Goal: Task Accomplishment & Management: Complete application form

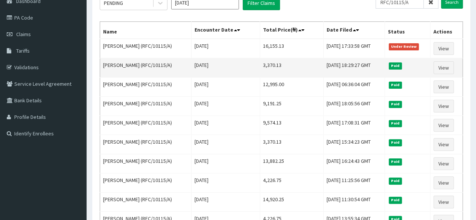
scroll to position [81, 0]
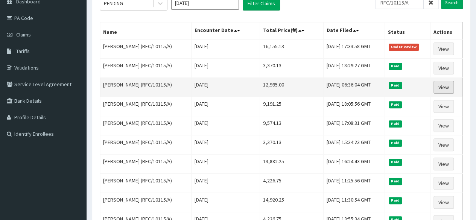
click at [443, 88] on link "View" at bounding box center [444, 87] width 20 height 13
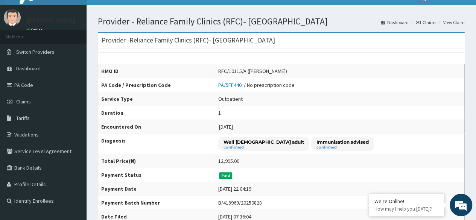
scroll to position [13, 0]
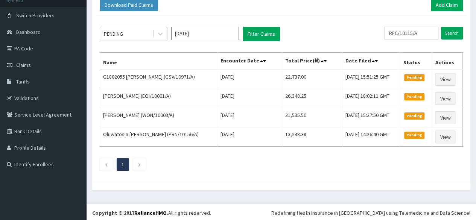
scroll to position [49, 0]
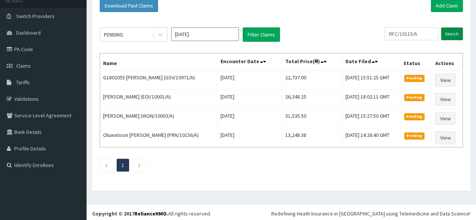
click at [454, 34] on input "Search" at bounding box center [452, 33] width 22 height 13
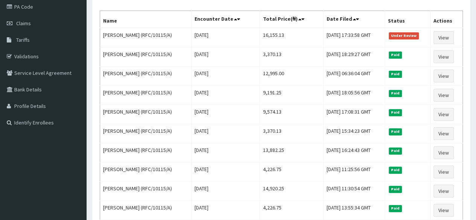
scroll to position [92, 0]
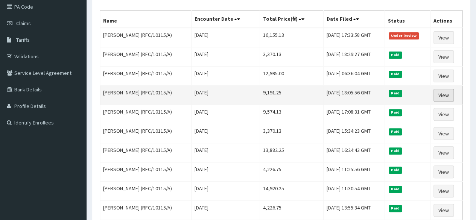
click at [444, 91] on link "View" at bounding box center [444, 95] width 20 height 13
click at [444, 95] on link "View" at bounding box center [444, 95] width 20 height 13
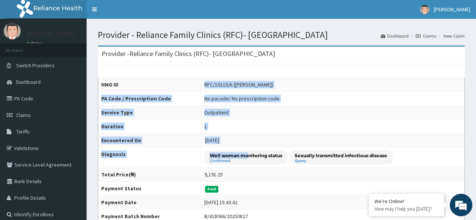
drag, startPoint x: 227, startPoint y: 79, endPoint x: 239, endPoint y: 152, distance: 74.0
click at [239, 152] on tbody "HMO ID RFC/10115/A (Cynthia Elumah) PA Code / Prescription Code No pacode / No …" at bounding box center [281, 158] width 367 height 160
click at [291, 128] on td "1" at bounding box center [332, 127] width 263 height 14
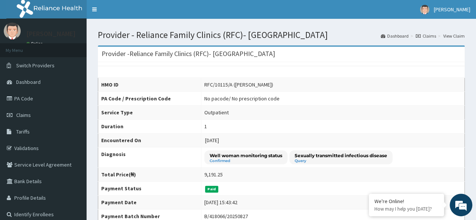
click at [289, 154] on div "Sexually transmitted infectious disease Query" at bounding box center [340, 158] width 103 height 14
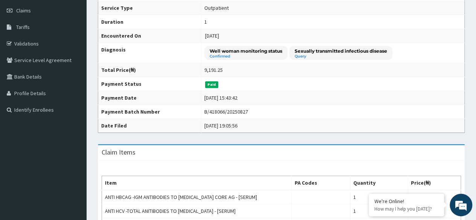
scroll to position [99, 0]
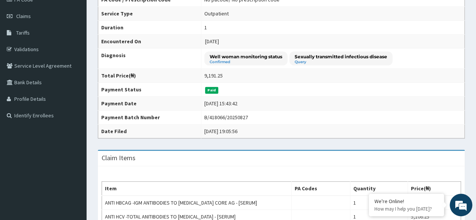
click at [452, 24] on td "1" at bounding box center [332, 28] width 263 height 14
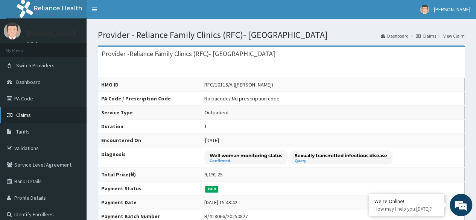
click at [33, 117] on link "Claims" at bounding box center [43, 115] width 87 height 17
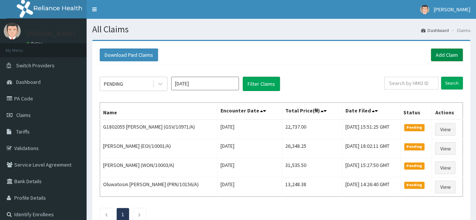
click at [451, 55] on link "Add Claim" at bounding box center [447, 55] width 32 height 13
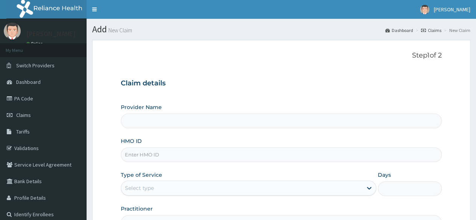
click at [248, 155] on input "HMO ID" at bounding box center [281, 155] width 321 height 15
paste input "AIP/10083/A"
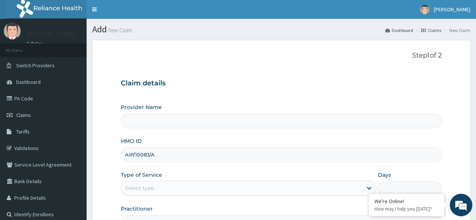
type input "AIP/10083/A"
type input "Reliance Family Clinics (RFC)- [GEOGRAPHIC_DATA]"
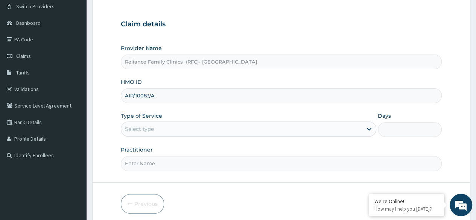
scroll to position [59, 0]
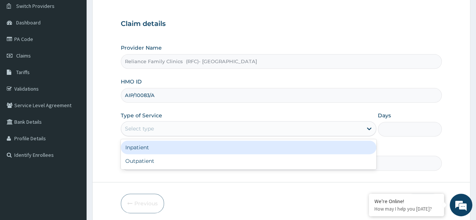
click at [193, 125] on div "Select type" at bounding box center [241, 129] width 241 height 12
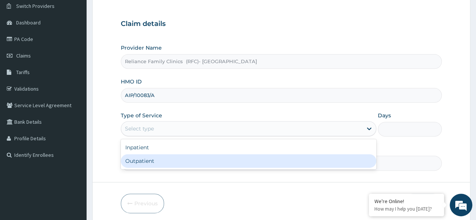
click at [194, 158] on div "Outpatient" at bounding box center [249, 161] width 256 height 14
type input "1"
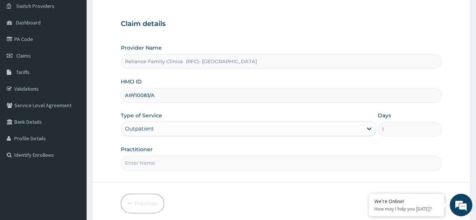
click at [194, 158] on input "Practitioner" at bounding box center [281, 163] width 321 height 15
type input "d"
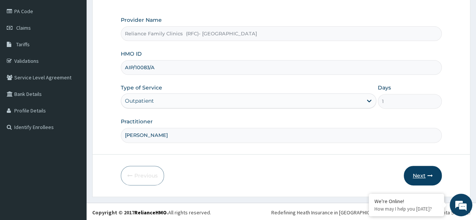
type input "[PERSON_NAME]"
click at [423, 177] on button "Next" at bounding box center [423, 176] width 38 height 20
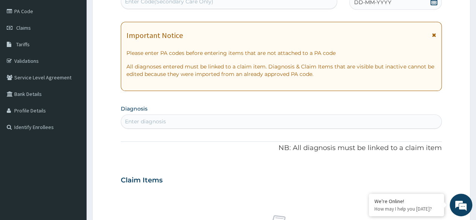
click at [434, 2] on icon at bounding box center [434, 2] width 8 height 8
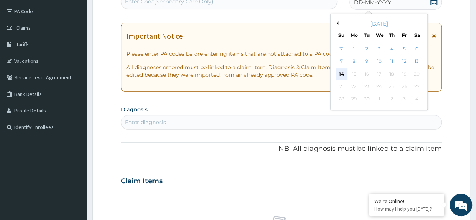
click at [342, 72] on div "14" at bounding box center [341, 74] width 11 height 11
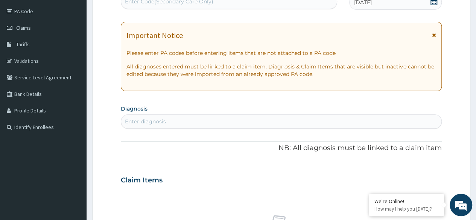
click at [233, 122] on div "Enter diagnosis" at bounding box center [281, 122] width 320 height 12
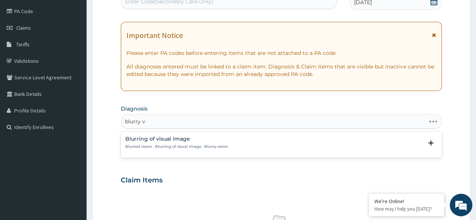
type input "blurry vi"
click at [203, 144] on p "Blurred vision , Blurring of visual image , Blurry vision" at bounding box center [176, 146] width 103 height 5
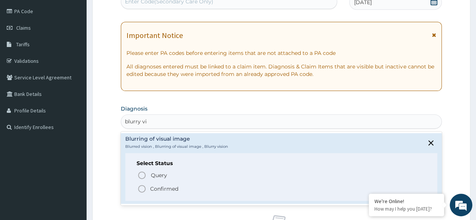
click at [163, 185] on p "Confirmed" at bounding box center [164, 189] width 28 height 8
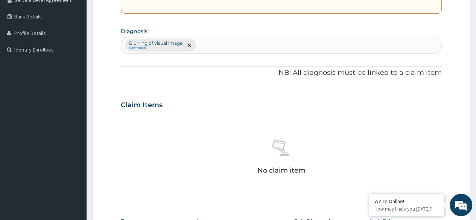
scroll to position [172, 0]
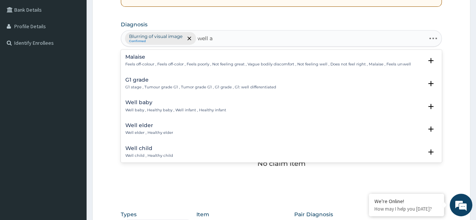
type input "well ad"
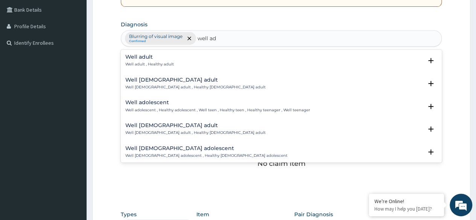
scroll to position [141, 0]
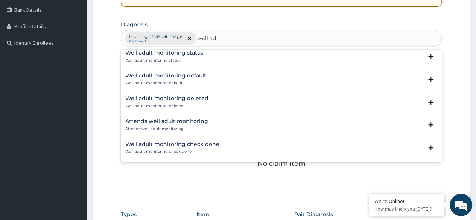
click at [208, 151] on p "Well adult monitoring check done" at bounding box center [172, 151] width 94 height 5
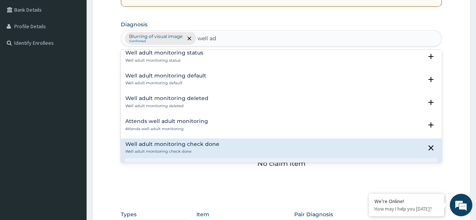
scroll to position [189, 0]
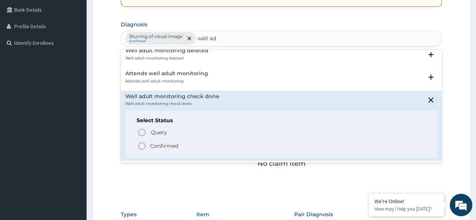
click at [172, 143] on p "Confirmed" at bounding box center [164, 146] width 28 height 8
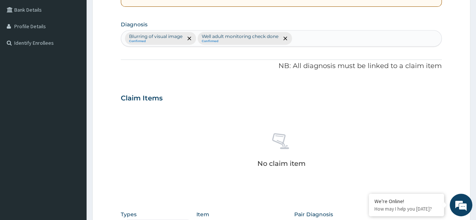
scroll to position [321, 0]
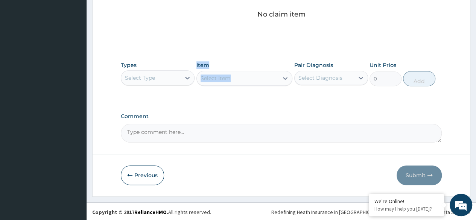
drag, startPoint x: 279, startPoint y: 78, endPoint x: 169, endPoint y: 88, distance: 110.0
click at [169, 88] on div "Types Select Type Item Select Item Pair Diagnosis Select Diagnosis Unit Price 0…" at bounding box center [281, 74] width 321 height 32
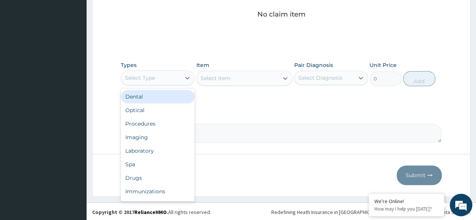
click at [163, 78] on div "Select Type" at bounding box center [150, 78] width 59 height 12
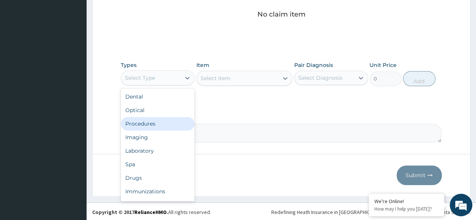
click at [154, 126] on div "Procedures" at bounding box center [158, 124] width 74 height 14
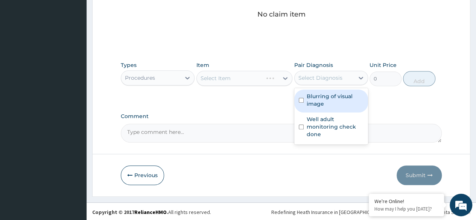
click at [343, 82] on div "Select Diagnosis" at bounding box center [324, 78] width 59 height 12
click at [350, 99] on label "Blurring of visual image" at bounding box center [335, 100] width 57 height 15
checkbox input "true"
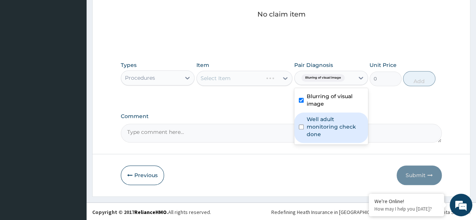
click at [338, 127] on label "Well adult monitoring check done" at bounding box center [335, 127] width 57 height 23
checkbox input "true"
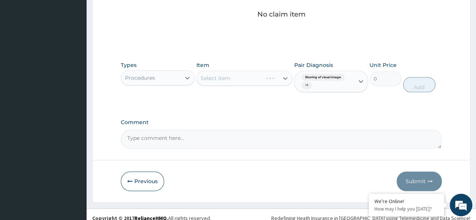
click at [251, 76] on div "Select Item" at bounding box center [244, 78] width 96 height 15
click at [260, 81] on div "Select Item" at bounding box center [244, 78] width 96 height 15
click at [260, 81] on div "Select Item" at bounding box center [238, 78] width 82 height 12
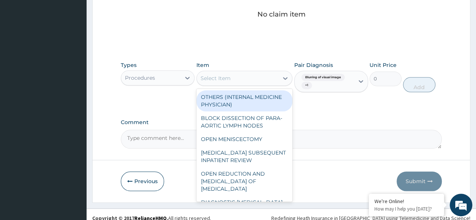
click at [260, 81] on div "Select Item" at bounding box center [238, 78] width 82 height 12
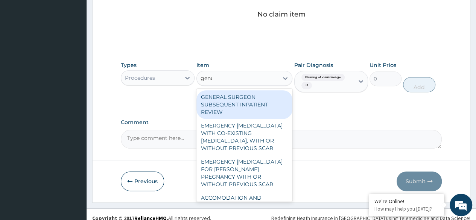
type input "gener"
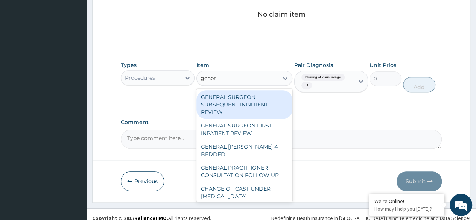
click at [264, 166] on div "GENERAL PRACTITIONER CONSULTATION FOLLOW UP" at bounding box center [244, 171] width 96 height 21
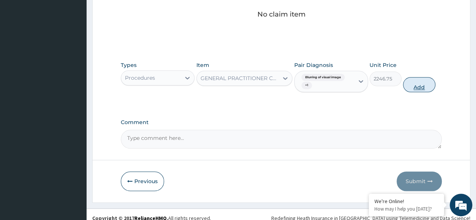
click at [423, 84] on button "Add" at bounding box center [419, 84] width 32 height 15
type input "0"
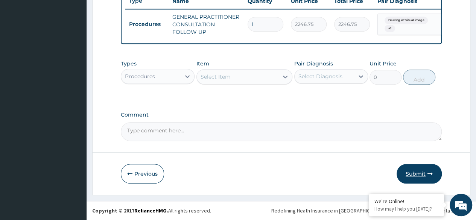
click at [421, 167] on button "Submit" at bounding box center [419, 174] width 45 height 20
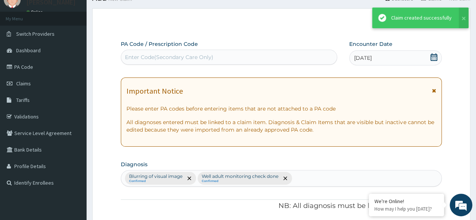
scroll to position [295, 0]
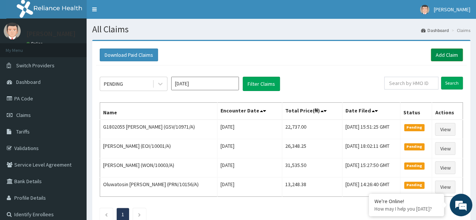
click at [442, 52] on link "Add Claim" at bounding box center [447, 55] width 32 height 13
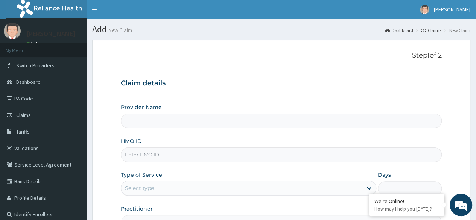
click at [261, 151] on input "HMO ID" at bounding box center [281, 155] width 321 height 15
type input "Reliance Family Clinics (RFC)- Ejigbo"
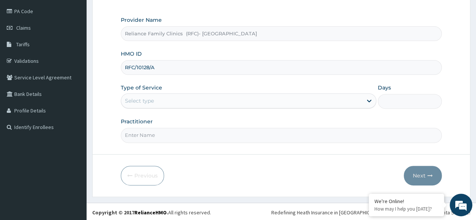
type input "RFC/10128/A"
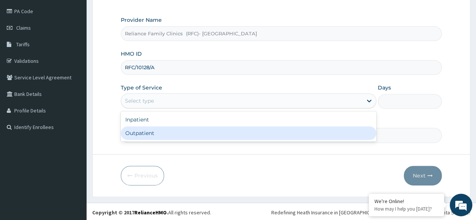
drag, startPoint x: 223, startPoint y: 98, endPoint x: 230, endPoint y: 130, distance: 32.4
click at [230, 108] on div "option Outpatient focused, 2 of 2. 2 results available. Use Up and Down to choo…" at bounding box center [249, 100] width 256 height 15
click at [230, 130] on div "Outpatient" at bounding box center [249, 133] width 256 height 14
type input "1"
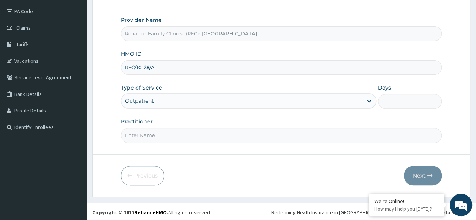
click at [230, 130] on input "Practitioner" at bounding box center [281, 135] width 321 height 15
type input "Dr Ejiofor"
click at [419, 178] on button "Next" at bounding box center [423, 176] width 38 height 20
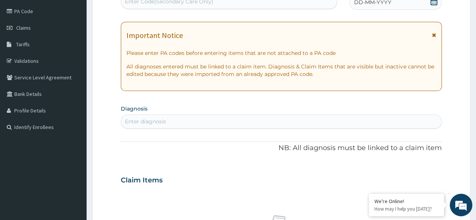
click at [437, 5] on icon at bounding box center [434, 2] width 8 height 8
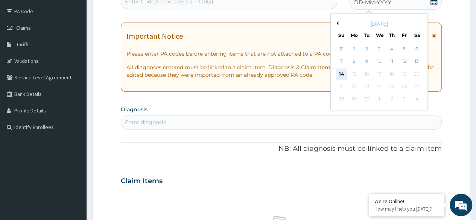
click at [343, 76] on div "14" at bounding box center [341, 74] width 11 height 11
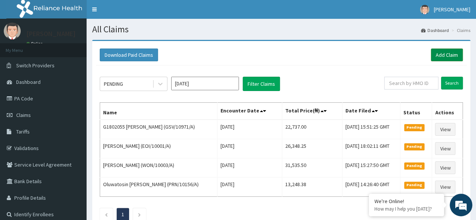
click at [445, 53] on link "Add Claim" at bounding box center [447, 55] width 32 height 13
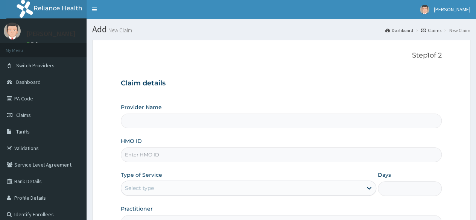
click at [225, 156] on input "HMO ID" at bounding box center [281, 155] width 321 height 15
type input "Reliance Family Clinics (RFC)- [GEOGRAPHIC_DATA]"
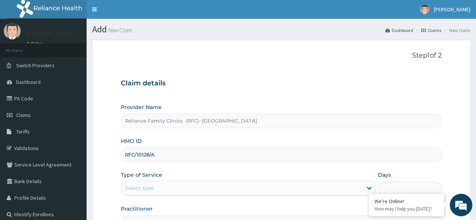
type input "RFC/10128/A"
click at [246, 190] on div "Select type" at bounding box center [241, 188] width 241 height 12
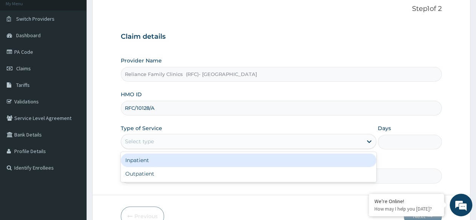
scroll to position [56, 0]
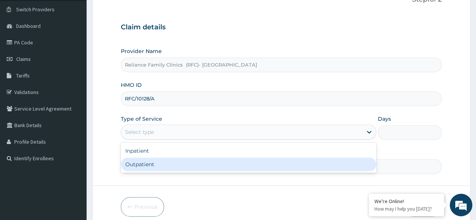
click at [230, 163] on div "Outpatient" at bounding box center [249, 165] width 256 height 14
type input "1"
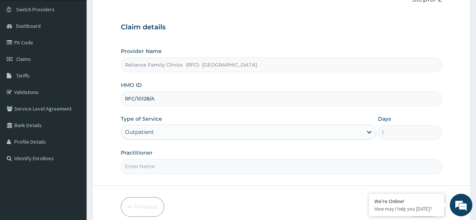
click at [230, 163] on input "Practitioner" at bounding box center [281, 166] width 321 height 15
type input "Dr Ejiofor"
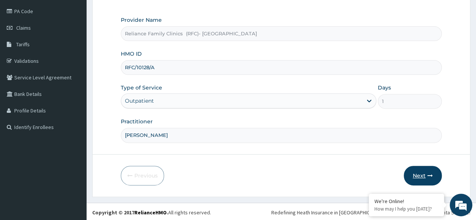
click at [426, 176] on button "Next" at bounding box center [423, 176] width 38 height 20
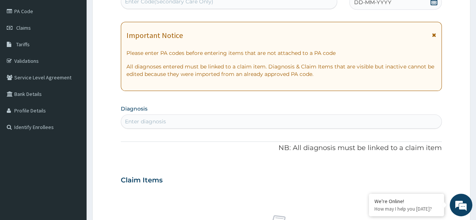
scroll to position [85, 0]
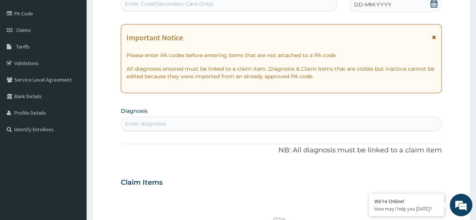
paste input "PA/A514B1"
type input "PA/A514B1"
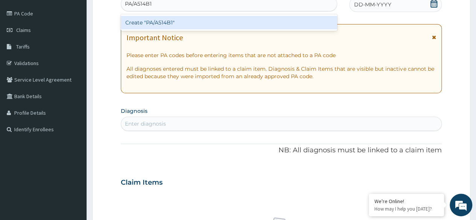
click at [239, 25] on div "Create "PA/A514B1"" at bounding box center [229, 23] width 216 height 14
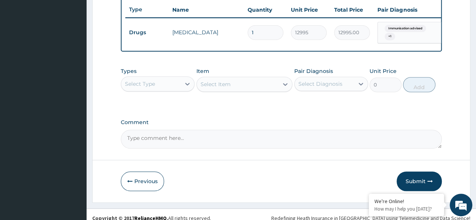
scroll to position [294, 0]
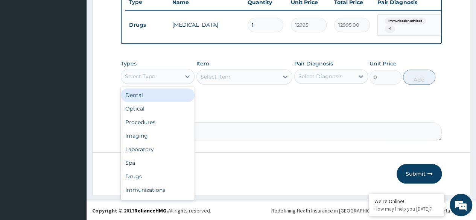
click at [169, 122] on div "Procedures" at bounding box center [158, 123] width 74 height 14
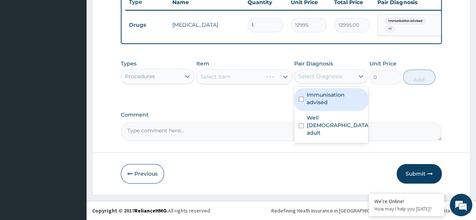
click at [338, 99] on label "Immunisation advised" at bounding box center [335, 98] width 57 height 15
checkbox input "true"
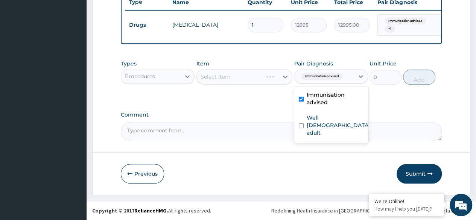
click at [334, 121] on label "Well female adult" at bounding box center [339, 125] width 64 height 23
checkbox input "true"
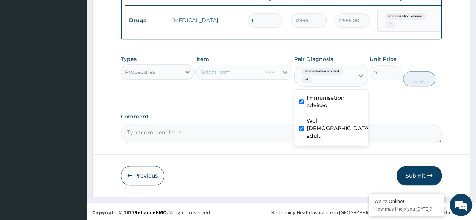
click at [254, 85] on div "Item Select Item" at bounding box center [244, 70] width 96 height 31
click at [232, 76] on div "Select Item" at bounding box center [244, 72] width 96 height 15
click at [242, 76] on div "Select Item" at bounding box center [244, 72] width 96 height 15
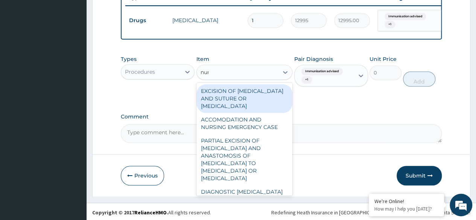
type input "nurs"
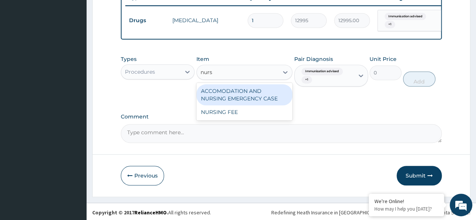
click at [256, 117] on div "NURSING FEE" at bounding box center [244, 112] width 96 height 14
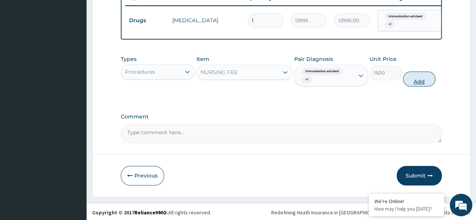
click at [414, 84] on button "Add" at bounding box center [419, 79] width 32 height 15
type input "0"
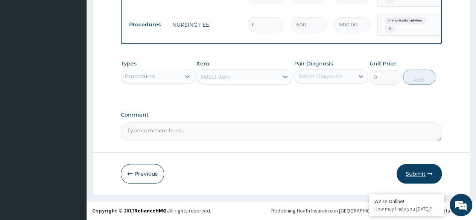
click at [415, 178] on button "Submit" at bounding box center [419, 174] width 45 height 20
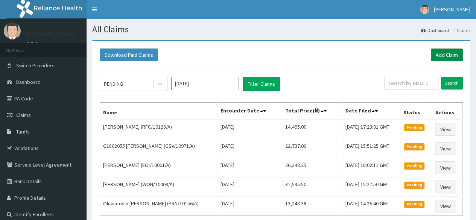
click at [442, 55] on link "Add Claim" at bounding box center [447, 55] width 32 height 13
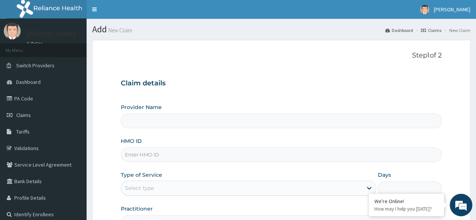
click at [270, 153] on input "HMO ID" at bounding box center [281, 155] width 321 height 15
paste input "AVL/10022/A"
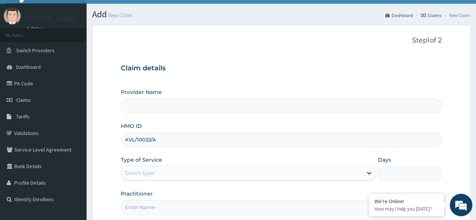
scroll to position [87, 0]
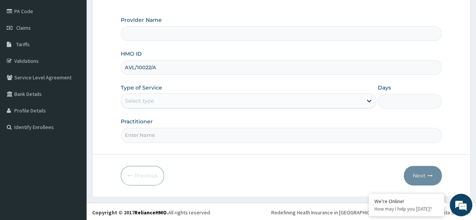
type input "AVL/10022/A"
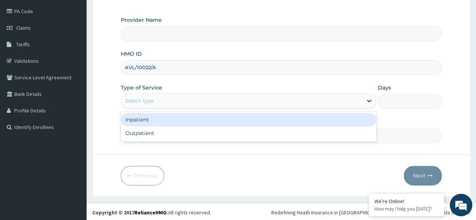
click at [217, 134] on div "Outpatient" at bounding box center [249, 133] width 256 height 14
type input "1"
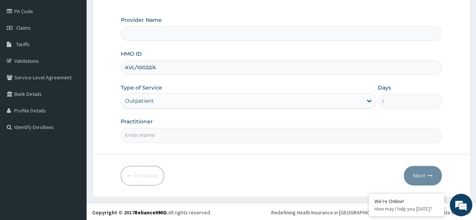
click at [223, 137] on input "Practitioner" at bounding box center [281, 135] width 321 height 15
type input "D"
type input "Reliance Family Clinics (RFC)- Ejigbo"
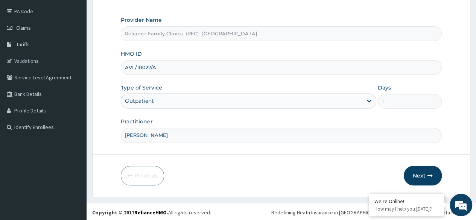
type input "Dr Ejiofor"
click at [421, 177] on button "Next" at bounding box center [423, 176] width 38 height 20
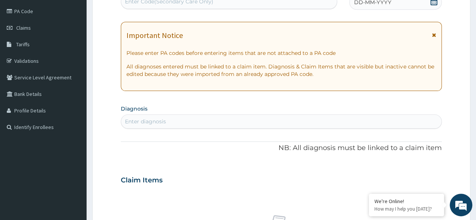
scroll to position [0, 0]
click at [430, 5] on span at bounding box center [434, 2] width 8 height 9
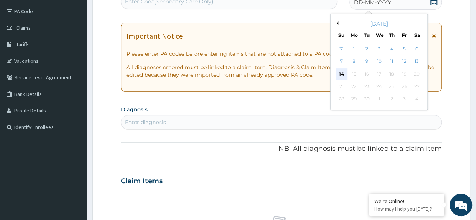
click at [340, 78] on div "14" at bounding box center [341, 74] width 11 height 11
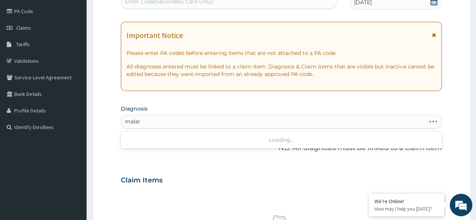
type input "malari"
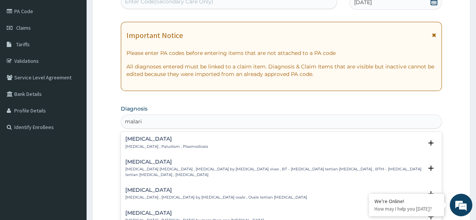
click at [199, 142] on div "Malaria Malaria , Paludism , Plasmodiosis" at bounding box center [281, 142] width 312 height 13
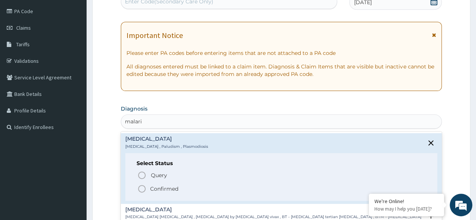
click at [184, 189] on span "Confirmed" at bounding box center [281, 188] width 289 height 9
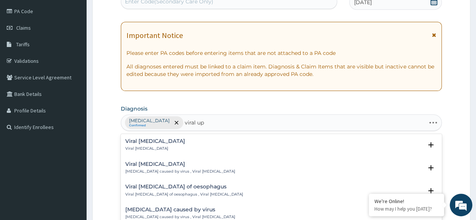
type input "viral upp"
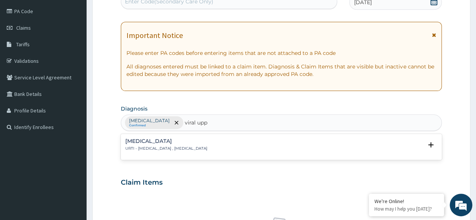
click at [207, 144] on div "Viral upper respiratory tract infection URTI - Viral upper respiratory tract in…" at bounding box center [166, 145] width 82 height 13
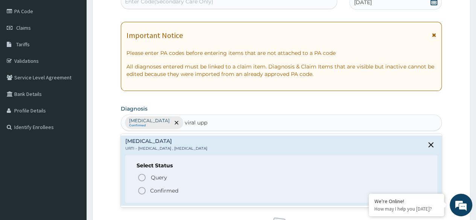
click at [187, 189] on span "Confirmed" at bounding box center [281, 190] width 289 height 9
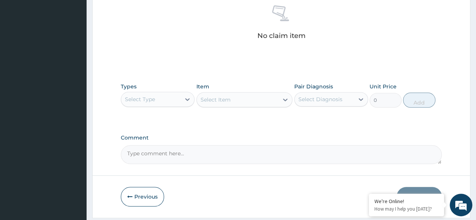
scroll to position [321, 0]
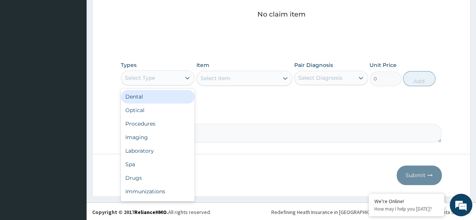
click at [172, 121] on div "Procedures" at bounding box center [158, 124] width 74 height 14
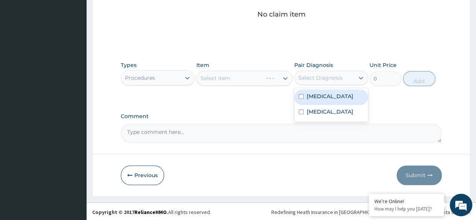
click at [329, 97] on div "Malaria" at bounding box center [331, 97] width 74 height 15
checkbox input "true"
click at [327, 116] on label "Viral upper respiratory tract infection" at bounding box center [330, 112] width 47 height 8
checkbox input "true"
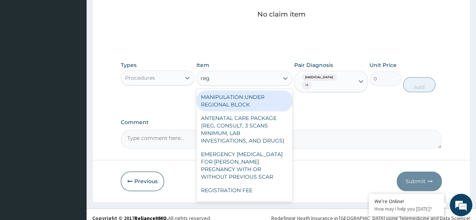
type input "regi"
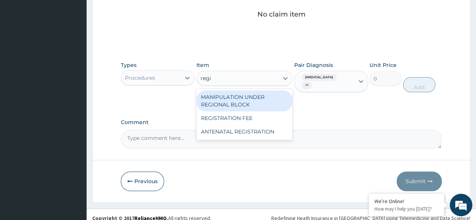
click at [252, 117] on div "REGISTRATION FEE" at bounding box center [244, 118] width 96 height 14
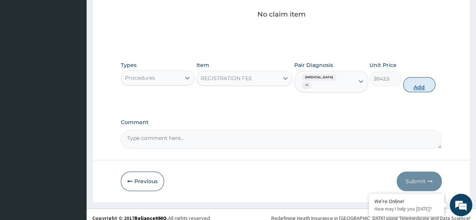
click at [417, 83] on button "Add" at bounding box center [419, 84] width 32 height 15
type input "0"
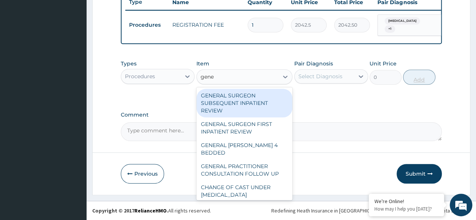
type input "gener"
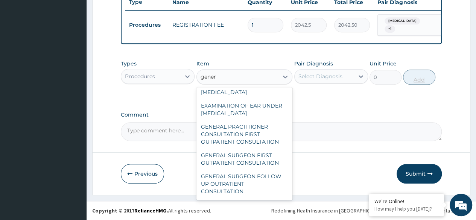
scroll to position [123, 0]
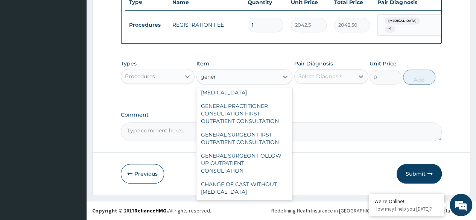
click at [265, 119] on div "GENERAL PRACTITIONER CONSULTATION FIRST OUTPATIENT CONSULTATION" at bounding box center [244, 113] width 96 height 29
type input "3370.125"
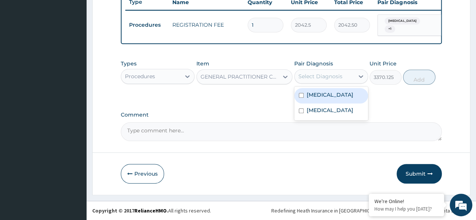
click at [333, 102] on div "Malaria" at bounding box center [331, 95] width 74 height 15
checkbox input "true"
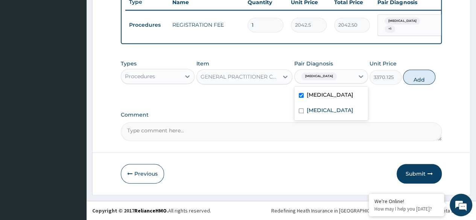
click at [331, 114] on label "Viral upper respiratory tract infection" at bounding box center [330, 111] width 47 height 8
checkbox input "true"
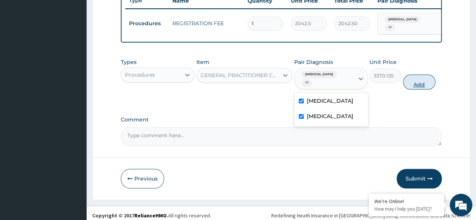
click at [422, 80] on button "Add" at bounding box center [419, 82] width 32 height 15
type input "0"
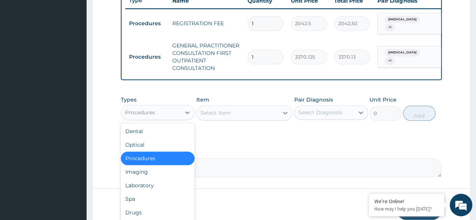
click at [159, 191] on div "Laboratory" at bounding box center [158, 186] width 74 height 14
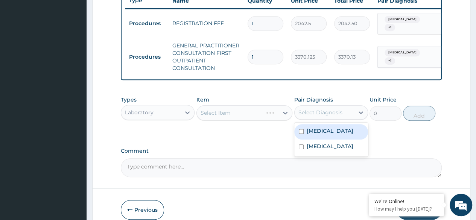
click at [333, 137] on div "Malaria" at bounding box center [331, 131] width 74 height 15
checkbox input "true"
click at [333, 150] on label "Viral upper respiratory tract infection" at bounding box center [330, 147] width 47 height 8
checkbox input "true"
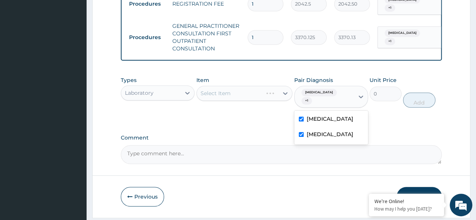
scroll to position [329, 0]
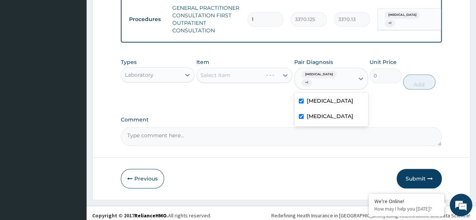
click at [252, 81] on div "Select Item" at bounding box center [244, 75] width 96 height 15
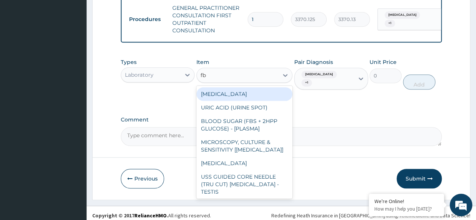
type input "fbc"
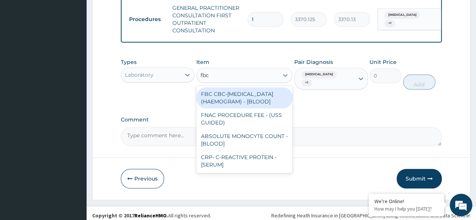
click at [259, 106] on div "FBC CBC-COMPLETE BLOOD COUNT (HAEMOGRAM) - [BLOOD]" at bounding box center [244, 97] width 96 height 21
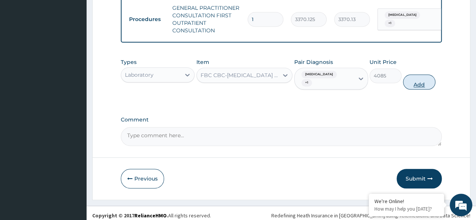
click at [424, 82] on button "Add" at bounding box center [419, 82] width 32 height 15
type input "0"
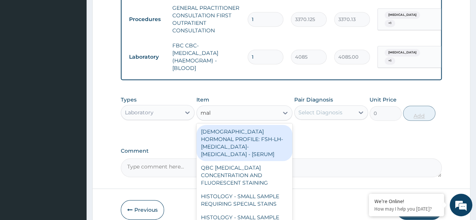
type input "mala"
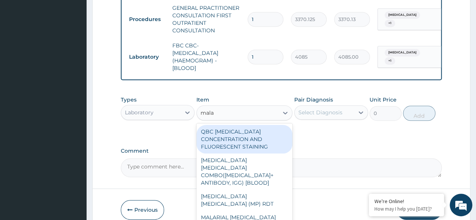
click at [266, 190] on div "MALARIA PARASITE (MP) RDT" at bounding box center [244, 200] width 96 height 21
type input "1531.875"
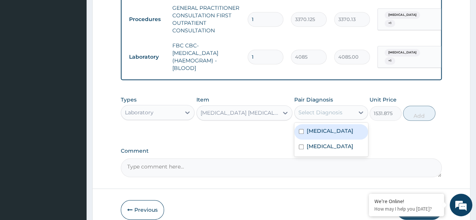
click at [340, 135] on div "Malaria" at bounding box center [331, 131] width 74 height 15
checkbox input "true"
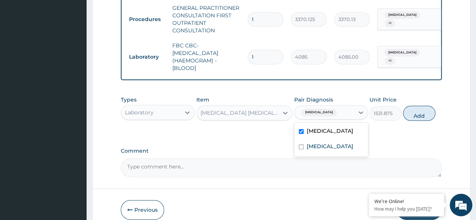
click at [340, 150] on label "Viral upper respiratory tract infection" at bounding box center [330, 147] width 47 height 8
checkbox input "true"
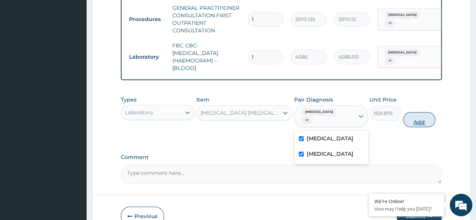
click at [420, 117] on button "Add" at bounding box center [419, 119] width 32 height 15
type input "0"
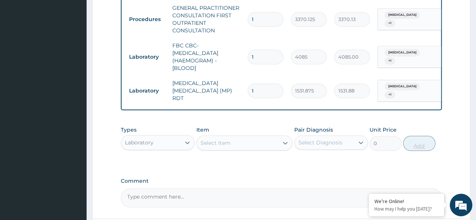
scroll to position [393, 0]
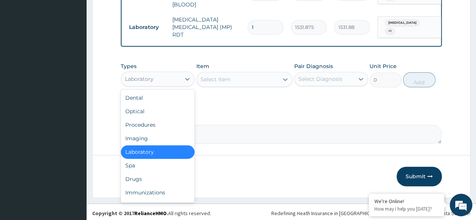
click at [154, 181] on div "Drugs" at bounding box center [158, 179] width 74 height 14
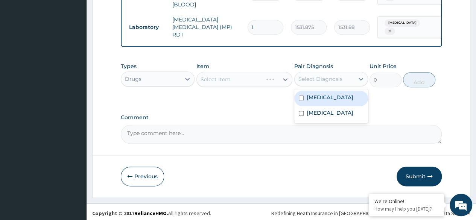
click at [338, 100] on div "Malaria" at bounding box center [331, 98] width 74 height 15
checkbox input "true"
click at [329, 117] on label "Viral upper respiratory tract infection" at bounding box center [330, 113] width 47 height 8
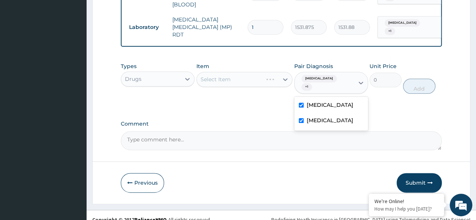
checkbox input "true"
click at [259, 80] on div "Select Item" at bounding box center [244, 79] width 96 height 15
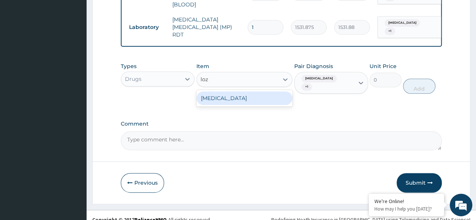
type input "loze"
click at [268, 99] on div "THROAT LOZENGE" at bounding box center [244, 98] width 96 height 14
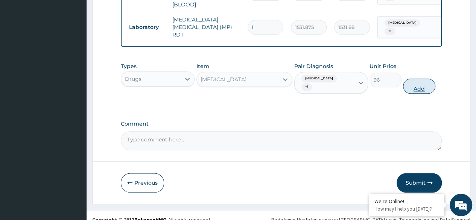
click at [426, 81] on button "Add" at bounding box center [419, 86] width 32 height 15
type input "0"
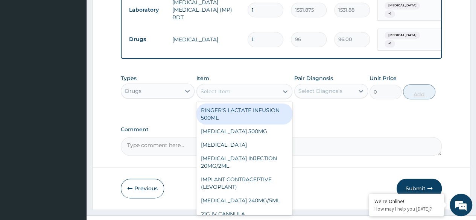
scroll to position [419, 0]
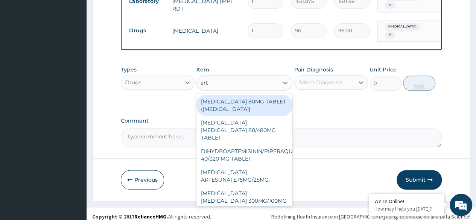
type input "arte"
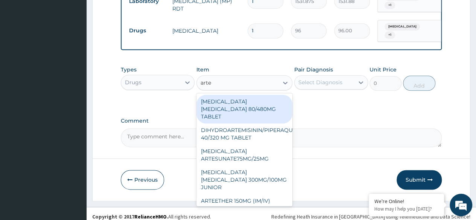
click at [257, 105] on div "ARTEMETHER LUMEFANTRINE 80/480MG TABLET" at bounding box center [244, 109] width 96 height 29
type input "450"
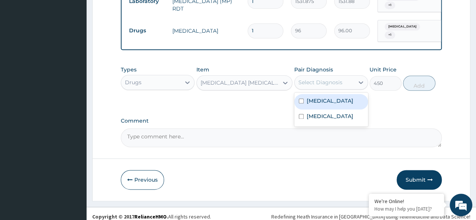
click at [334, 99] on div "Malaria" at bounding box center [331, 101] width 74 height 15
checkbox input "true"
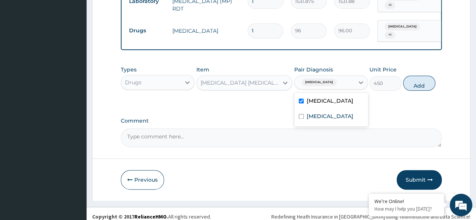
click at [337, 120] on label "Viral upper respiratory tract infection" at bounding box center [330, 117] width 47 height 8
checkbox input "true"
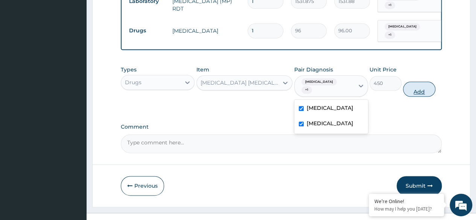
click at [426, 82] on button "Add" at bounding box center [419, 89] width 32 height 15
type input "0"
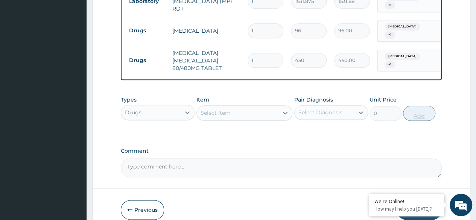
type input "0.00"
type input "6"
type input "2700.00"
type input "6"
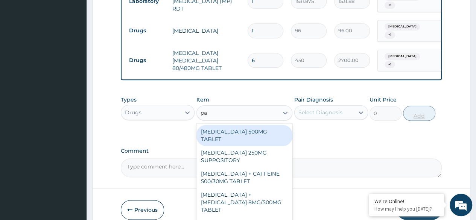
type input "par"
click at [268, 136] on div "PARACETAMOL 500MG TABLET" at bounding box center [244, 135] width 96 height 21
type input "30"
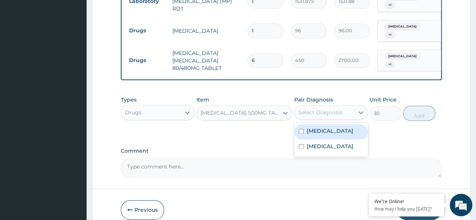
click at [341, 131] on div "Malaria" at bounding box center [331, 131] width 74 height 15
checkbox input "true"
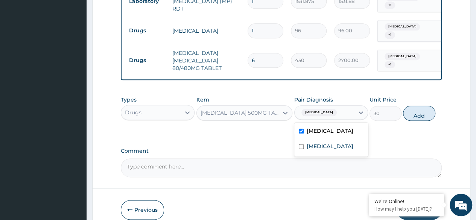
click at [336, 150] on label "Viral upper respiratory tract infection" at bounding box center [330, 147] width 47 height 8
checkbox input "true"
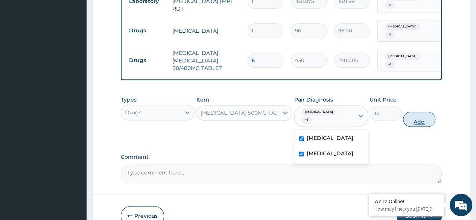
click at [418, 112] on button "Add" at bounding box center [419, 119] width 32 height 15
type input "0"
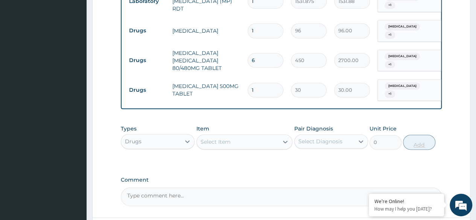
type input "0.00"
type input "2"
type input "60.00"
type input "24"
type input "720.00"
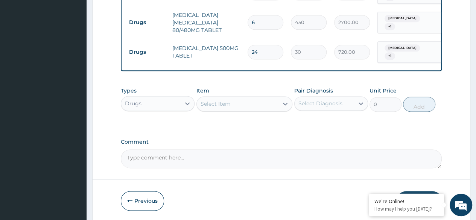
scroll to position [475, 0]
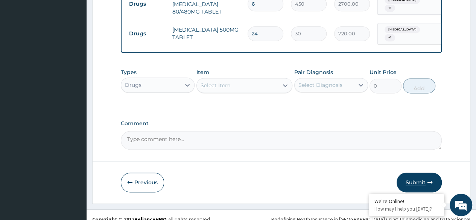
type input "24"
click at [430, 180] on button "Submit" at bounding box center [419, 183] width 45 height 20
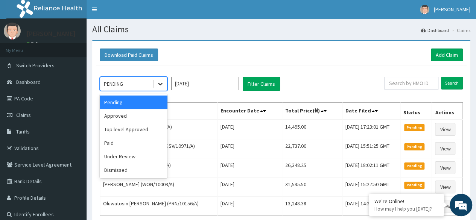
click at [159, 86] on icon at bounding box center [161, 84] width 8 height 8
click at [149, 118] on div "Approved" at bounding box center [134, 116] width 68 height 14
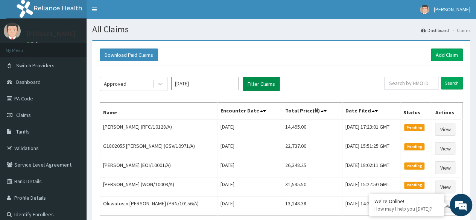
click at [260, 85] on button "Filter Claims" at bounding box center [261, 84] width 37 height 14
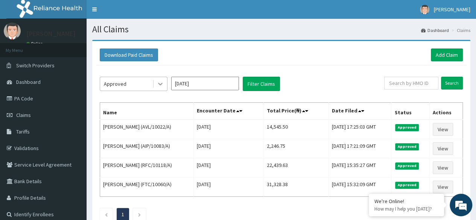
click at [165, 81] on div at bounding box center [161, 84] width 14 height 14
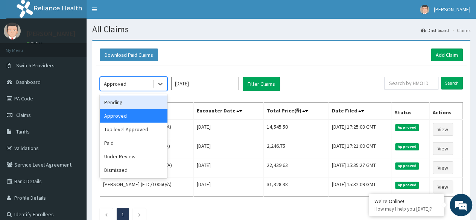
click at [147, 97] on div "Pending" at bounding box center [134, 103] width 68 height 14
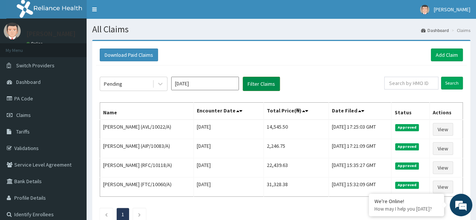
click at [259, 81] on button "Filter Claims" at bounding box center [261, 84] width 37 height 14
click at [262, 84] on button "Filter Claims" at bounding box center [261, 84] width 37 height 14
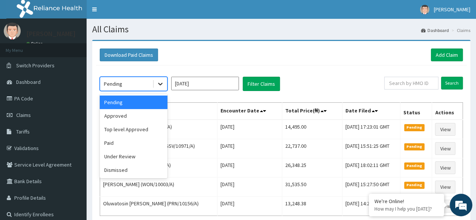
click at [163, 85] on icon at bounding box center [161, 84] width 8 height 8
click at [149, 151] on div "Under Review" at bounding box center [134, 157] width 68 height 14
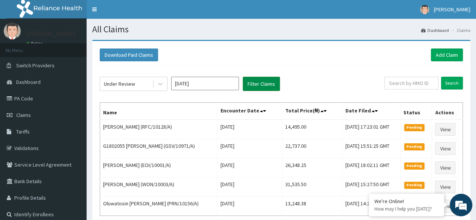
click at [256, 79] on button "Filter Claims" at bounding box center [261, 84] width 37 height 14
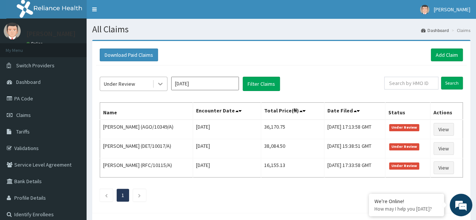
click at [158, 82] on icon at bounding box center [161, 84] width 8 height 8
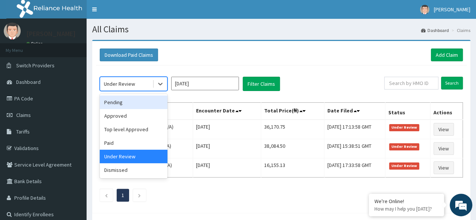
click at [144, 102] on div "Pending" at bounding box center [134, 103] width 68 height 14
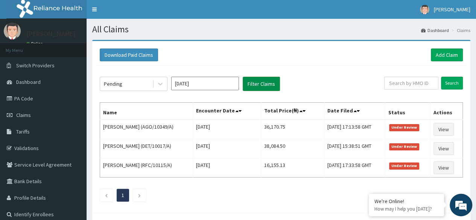
click at [267, 82] on button "Filter Claims" at bounding box center [261, 84] width 37 height 14
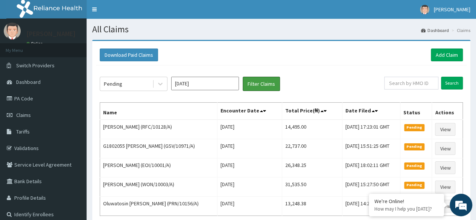
scroll to position [69, 0]
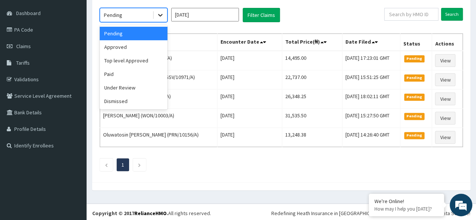
click at [160, 16] on icon at bounding box center [161, 15] width 8 height 8
click at [147, 51] on div "Approved" at bounding box center [134, 47] width 68 height 14
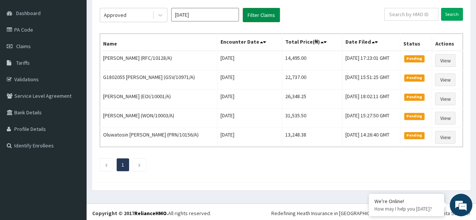
click at [262, 8] on button "Filter Claims" at bounding box center [261, 15] width 37 height 14
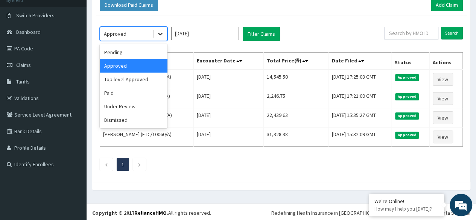
click at [163, 34] on icon at bounding box center [161, 34] width 8 height 8
click at [147, 55] on div "Pending" at bounding box center [134, 53] width 68 height 14
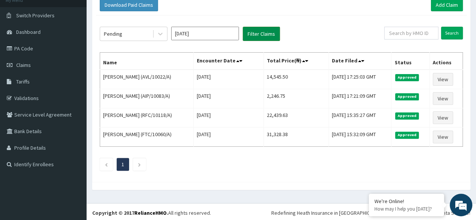
click at [257, 31] on button "Filter Claims" at bounding box center [261, 34] width 37 height 14
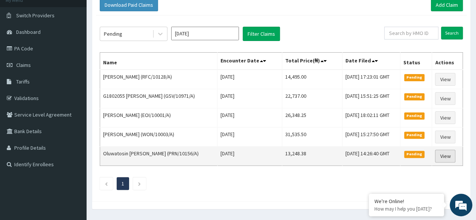
click at [450, 152] on link "View" at bounding box center [445, 156] width 20 height 13
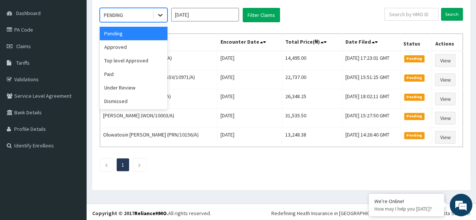
click at [164, 17] on icon at bounding box center [161, 15] width 8 height 8
click at [148, 60] on div "Top level Approved" at bounding box center [134, 61] width 68 height 14
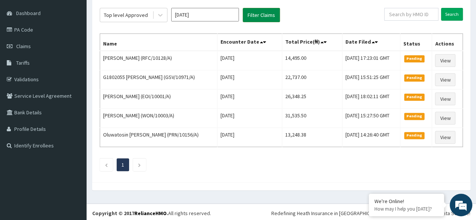
click at [270, 12] on button "Filter Claims" at bounding box center [261, 15] width 37 height 14
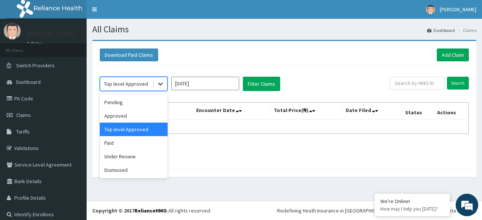
click at [158, 84] on icon at bounding box center [161, 84] width 8 height 8
click at [123, 169] on div "Dismissed" at bounding box center [134, 170] width 68 height 14
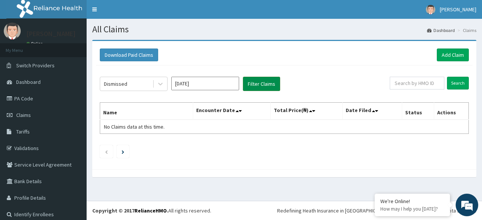
click at [255, 77] on button "Filter Claims" at bounding box center [261, 84] width 37 height 14
click at [260, 80] on button "Filter Claims" at bounding box center [261, 84] width 37 height 14
